Goal: Information Seeking & Learning: Compare options

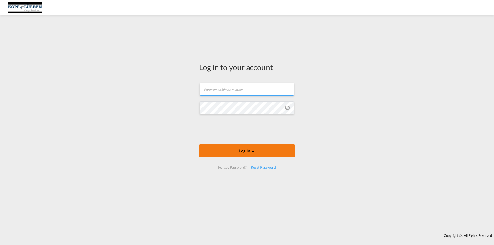
type input "[EMAIL_ADDRESS][PERSON_NAME][DOMAIN_NAME]"
click at [242, 148] on button "Log In" at bounding box center [247, 150] width 96 height 13
